Goal: Book appointment/travel/reservation

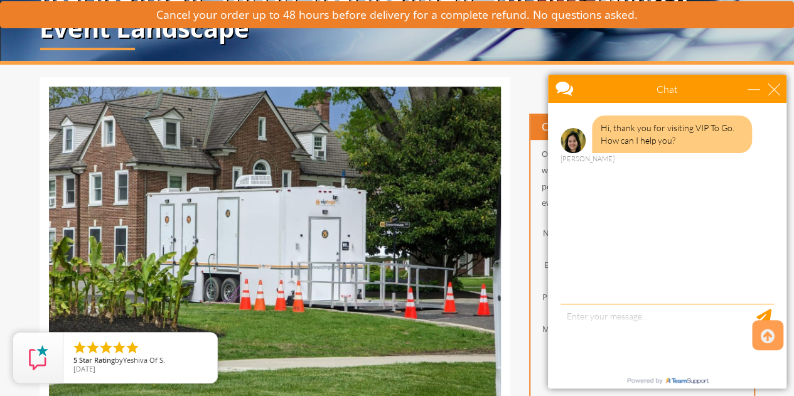
scroll to position [126, 0]
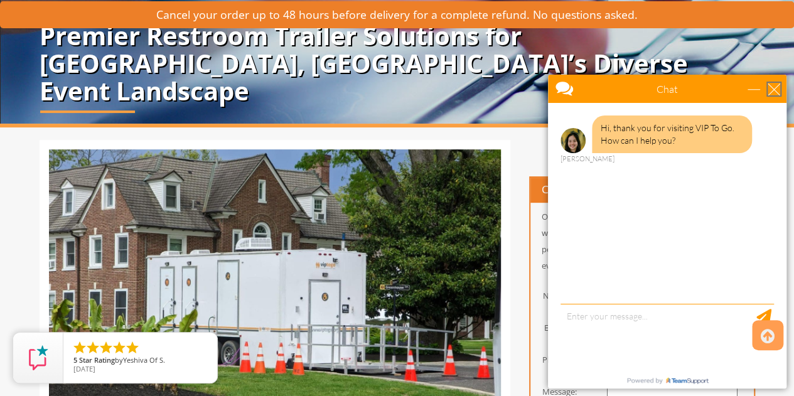
click at [774, 88] on div "close" at bounding box center [774, 89] width 13 height 13
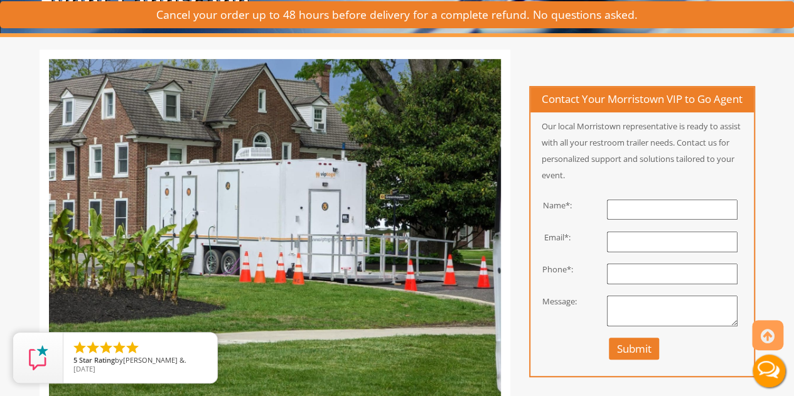
scroll to position [0, 0]
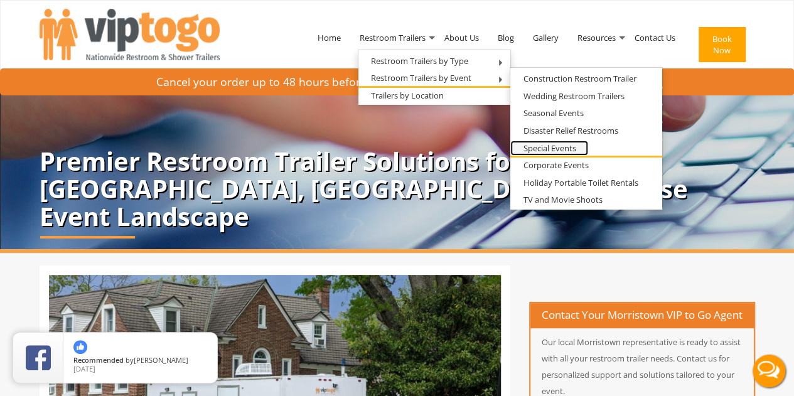
click at [554, 148] on link "Special Events" at bounding box center [549, 149] width 78 height 16
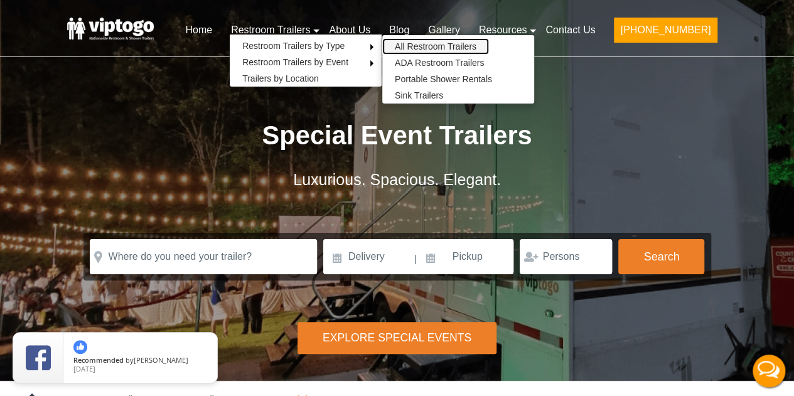
click at [441, 46] on link "All Restroom Trailers" at bounding box center [435, 46] width 107 height 16
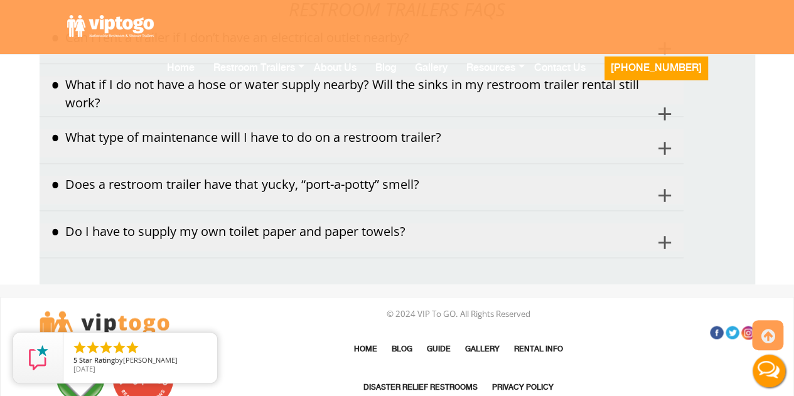
scroll to position [7947, 0]
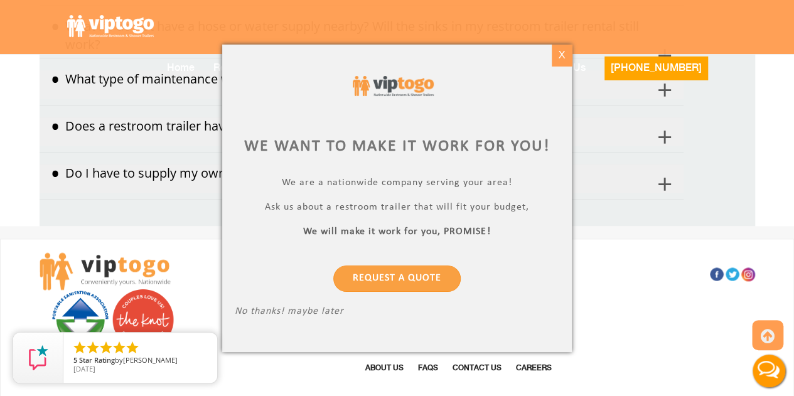
click at [561, 51] on div "X" at bounding box center [561, 55] width 19 height 21
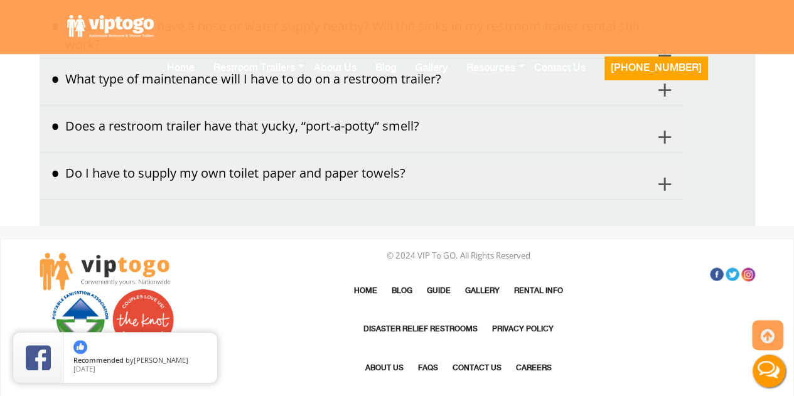
click at [665, 164] on button "Do I have to supply my own toilet paper and paper towels?" at bounding box center [362, 178] width 644 height 28
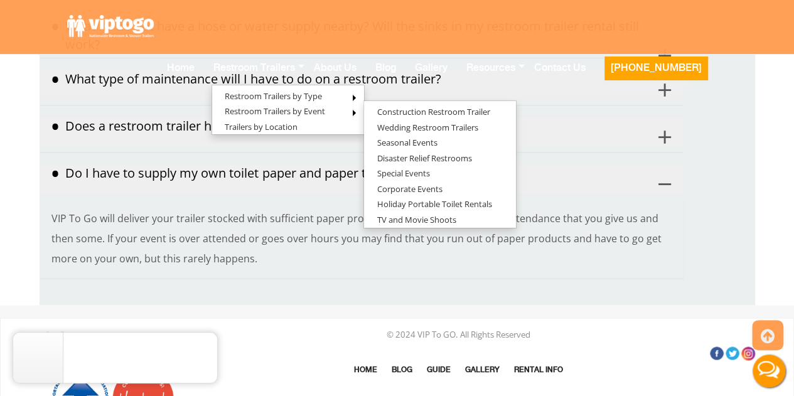
click at [586, 117] on button "Does a restroom trailer have that yucky, “port-a-potty” smell?" at bounding box center [362, 131] width 644 height 28
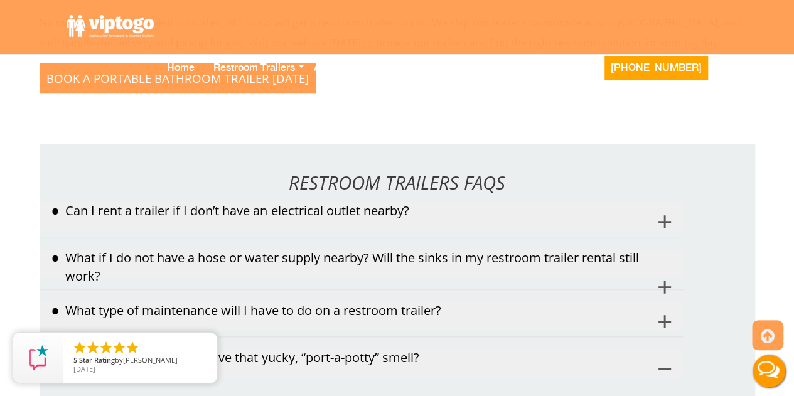
scroll to position [7696, 0]
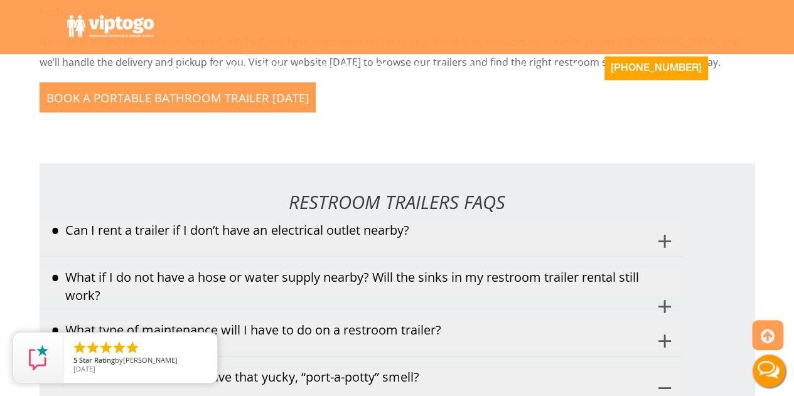
click at [255, 222] on button "Can I rent a trailer if I don’t have an electrical outlet nearby?" at bounding box center [362, 236] width 644 height 28
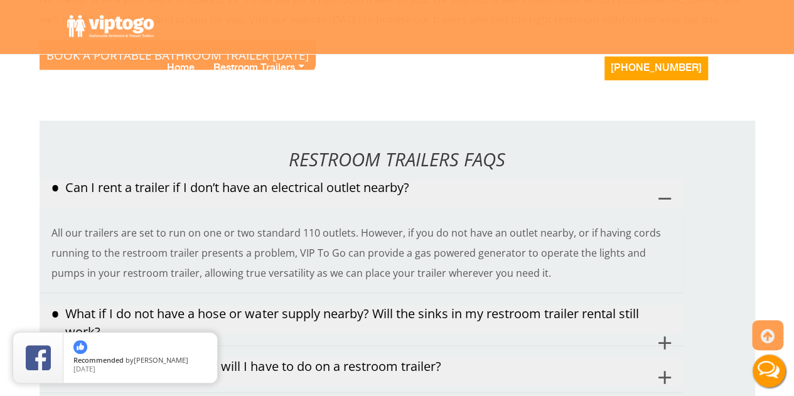
scroll to position [7759, 0]
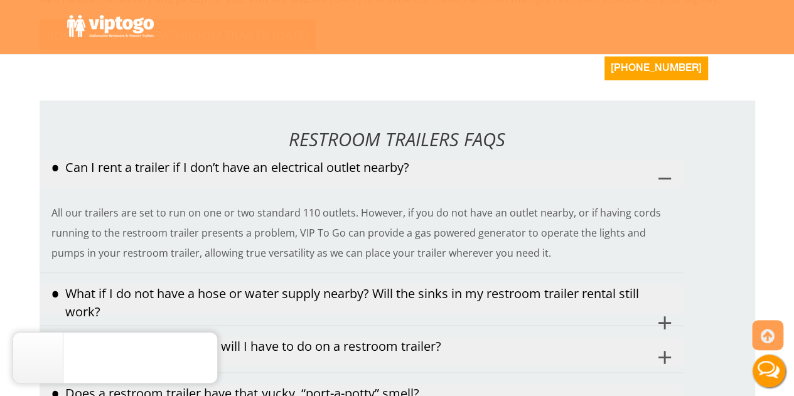
click at [522, 285] on button "What if I do not have a hose or water supply nearby? Will the sinks in my restr…" at bounding box center [362, 299] width 644 height 28
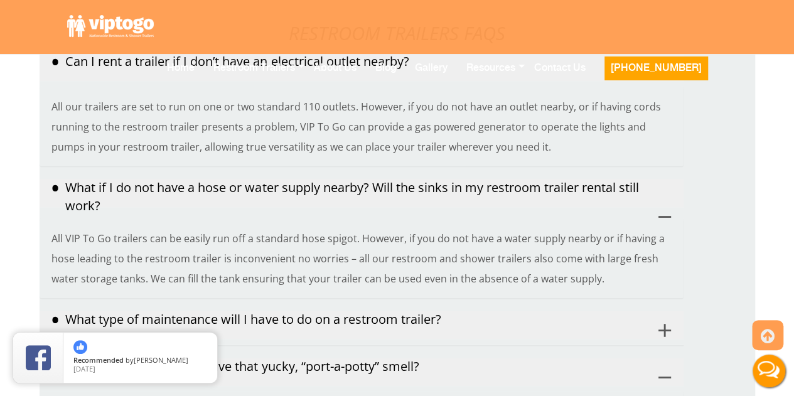
scroll to position [7885, 0]
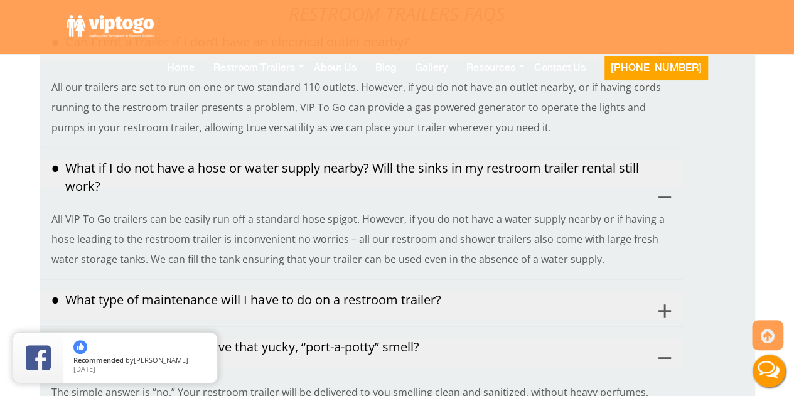
click at [310, 291] on button "What type of maintenance will I have to do on a restroom trailer?" at bounding box center [362, 305] width 644 height 28
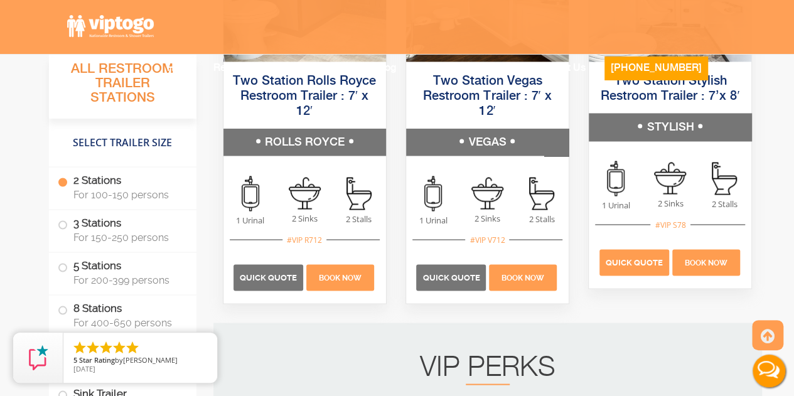
scroll to position [981, 0]
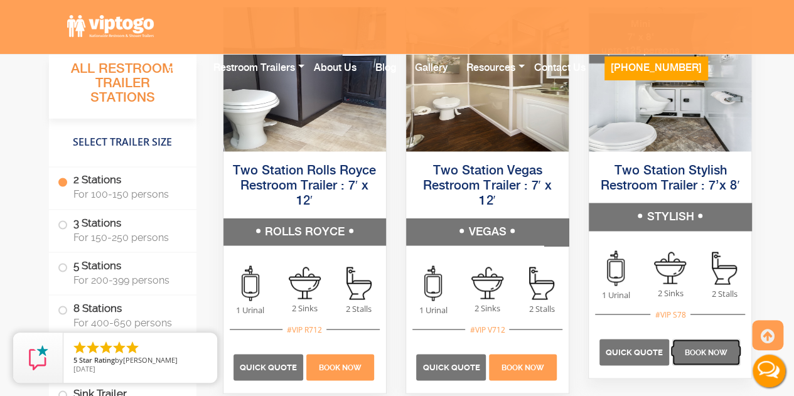
click at [687, 350] on span "Book Now" at bounding box center [706, 352] width 43 height 9
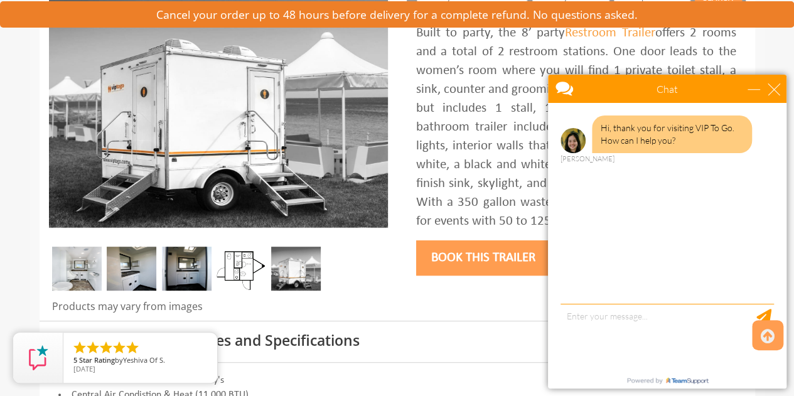
scroll to position [188, 0]
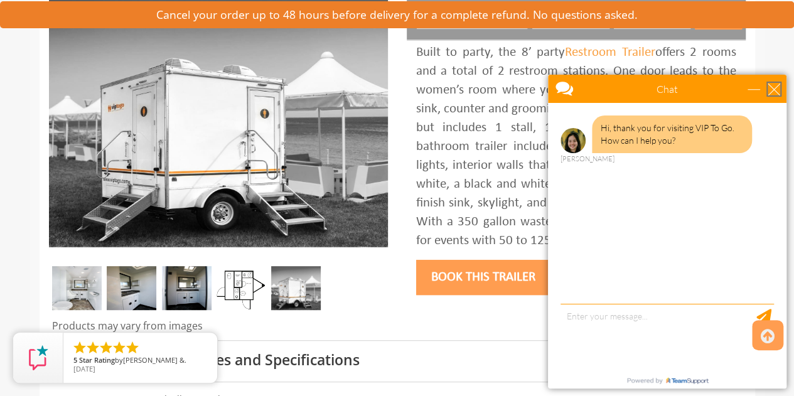
click at [774, 86] on div "close" at bounding box center [774, 89] width 13 height 13
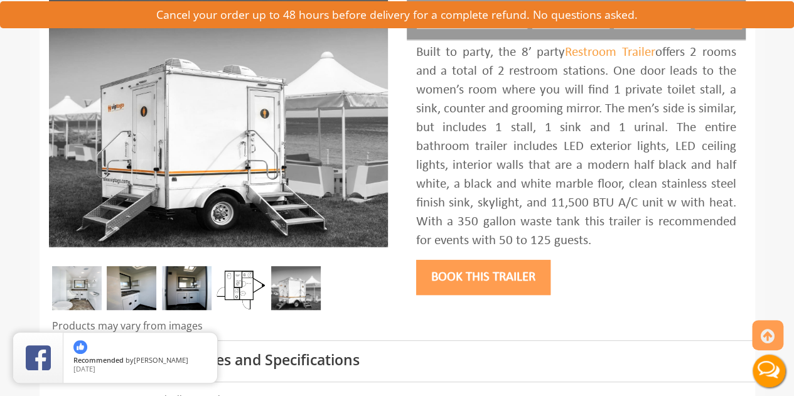
scroll to position [126, 0]
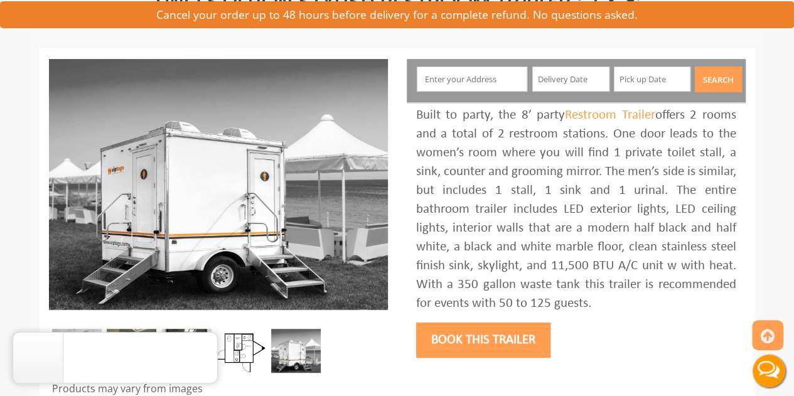
click at [476, 337] on button "Book this trailer" at bounding box center [483, 340] width 134 height 35
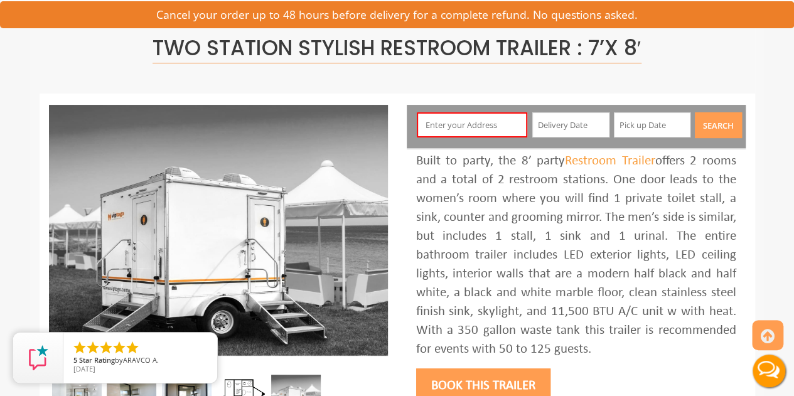
scroll to position [66, 0]
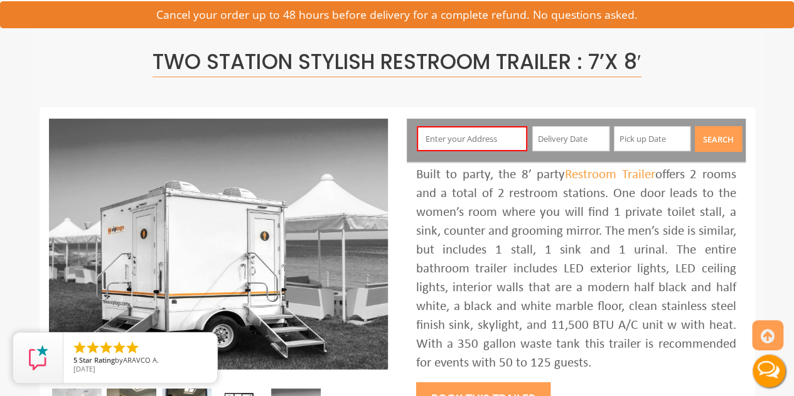
click at [479, 141] on input "text" at bounding box center [472, 138] width 110 height 25
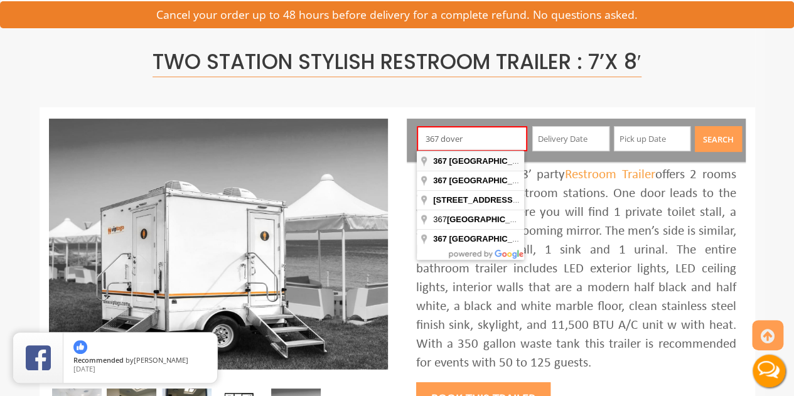
type input "367 Dover Chester Road, Randolph, NJ, USA"
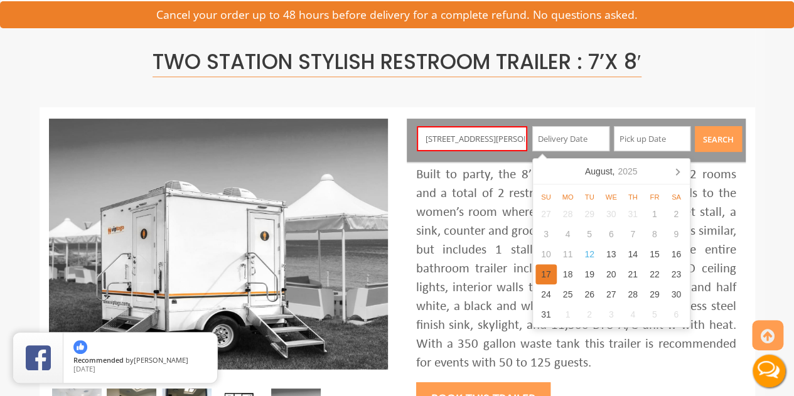
click at [548, 271] on div "17" at bounding box center [546, 274] width 22 height 20
type input "08/17/2025"
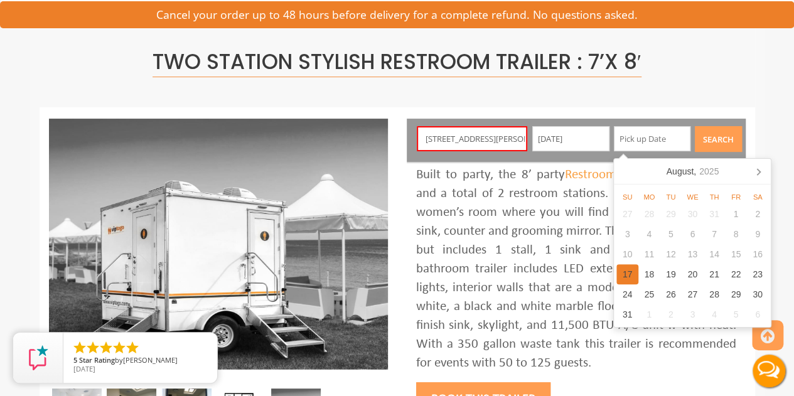
click at [629, 275] on div "17" at bounding box center [627, 274] width 22 height 20
type input "08/17/2025"
click at [713, 137] on button "Search" at bounding box center [718, 139] width 47 height 26
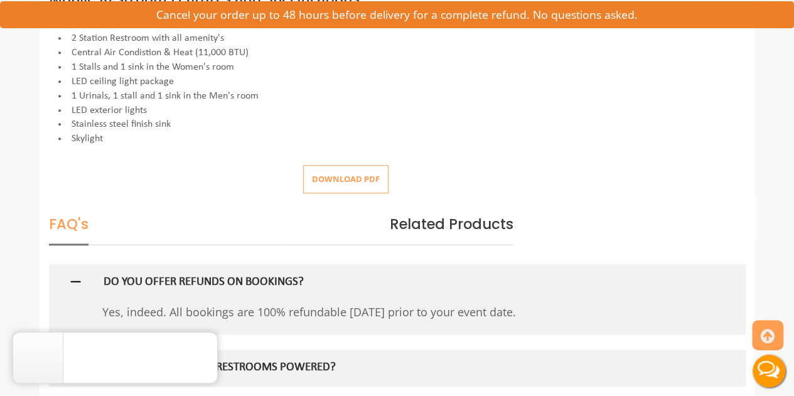
scroll to position [568, 0]
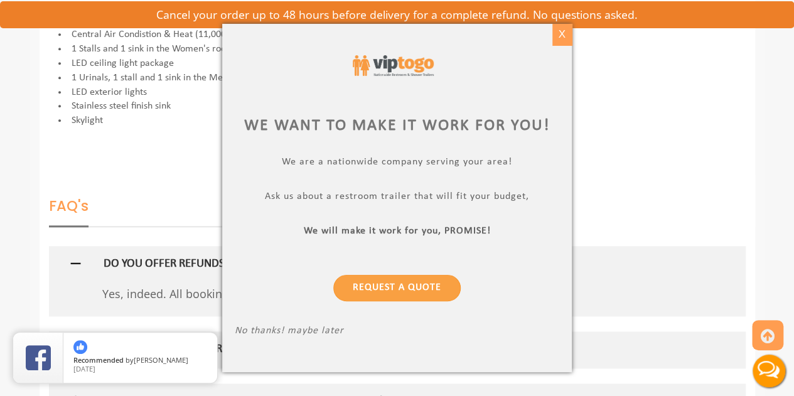
click at [560, 36] on div "X" at bounding box center [561, 34] width 19 height 21
